Goal: Task Accomplishment & Management: Manage account settings

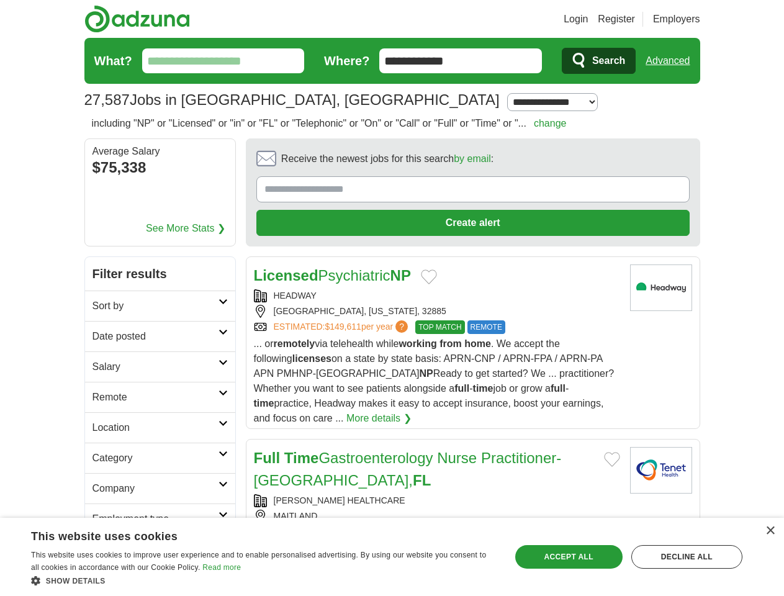
click at [588, 19] on link "Login" at bounding box center [576, 19] width 24 height 15
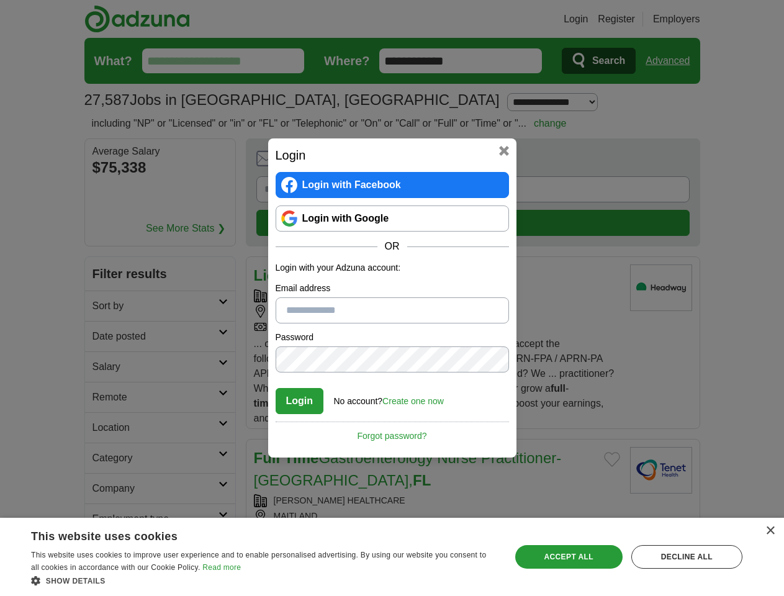
click at [691, 19] on div "Login Login with Facebook Login with Google OR Login with your Adzuna account: …" at bounding box center [392, 298] width 784 height 596
click at [673, 61] on div "Login Login with Facebook Login with Google OR Login with your Adzuna account: …" at bounding box center [392, 298] width 784 height 596
click at [150, 169] on div "Login Login with Facebook Login with Google OR Login with your Adzuna account: …" at bounding box center [392, 298] width 784 height 596
click at [439, 162] on h2 "Login" at bounding box center [393, 155] width 234 height 19
click at [726, 163] on div "Login Login with Facebook Login with Google OR Login with your Adzuna account: …" at bounding box center [392, 298] width 784 height 596
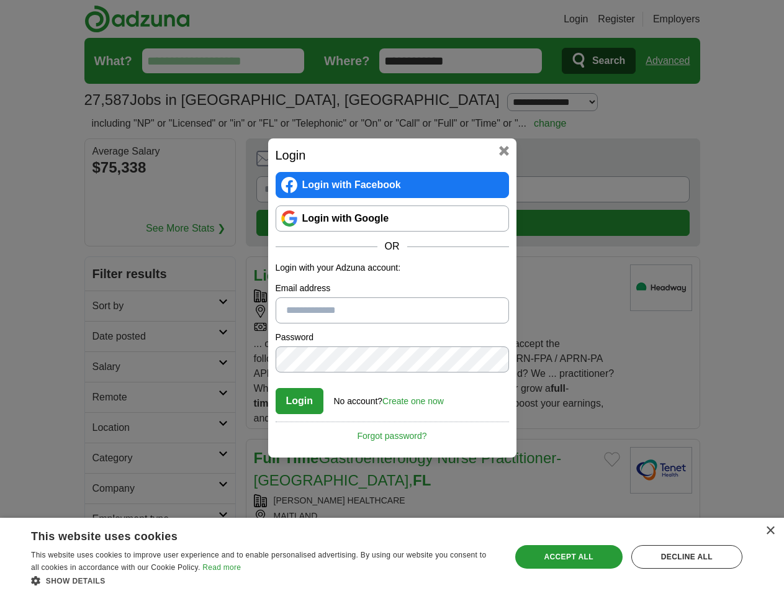
click at [104, 246] on div "Login Login with Facebook Login with Google OR Login with your Adzuna account: …" at bounding box center [392, 298] width 784 height 596
click at [104, 276] on div "Login Login with Facebook Login with Google OR Login with your Adzuna account: …" at bounding box center [392, 298] width 784 height 596
click at [104, 307] on div "Login Login with Facebook Login with Google OR Login with your Adzuna account: …" at bounding box center [392, 298] width 784 height 596
click at [104, 337] on div "Login Login with Facebook Login with Google OR Login with your Adzuna account: …" at bounding box center [392, 298] width 784 height 596
